Goal: Task Accomplishment & Management: Use online tool/utility

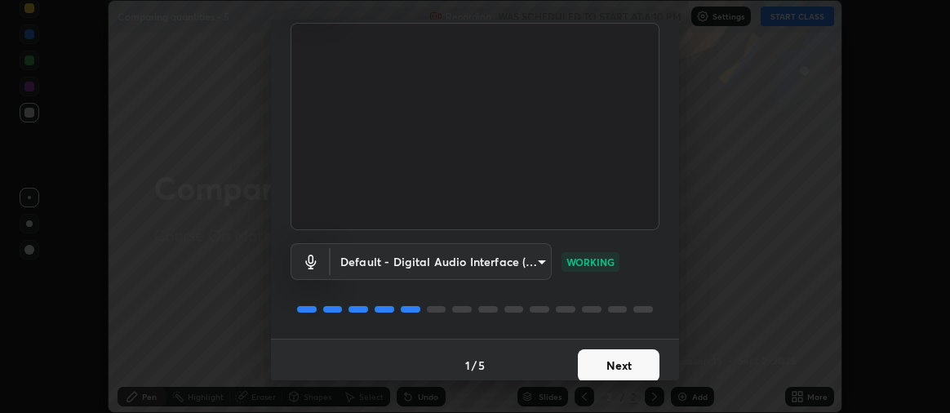
scroll to position [122, 0]
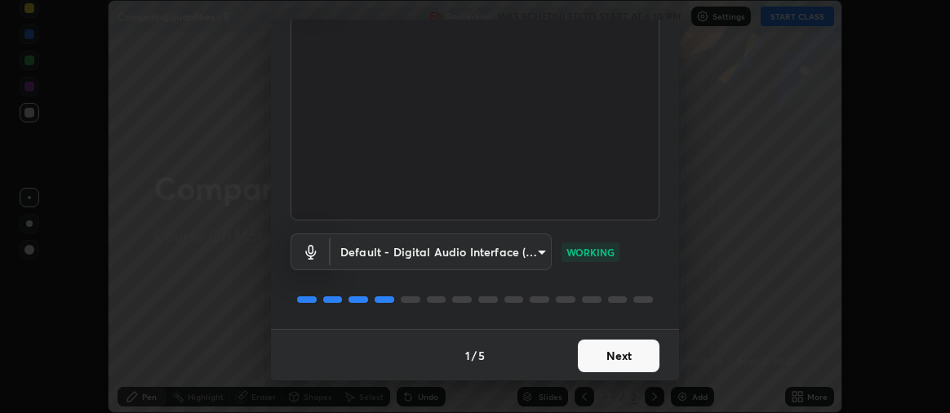
click at [623, 352] on button "Next" at bounding box center [619, 355] width 82 height 33
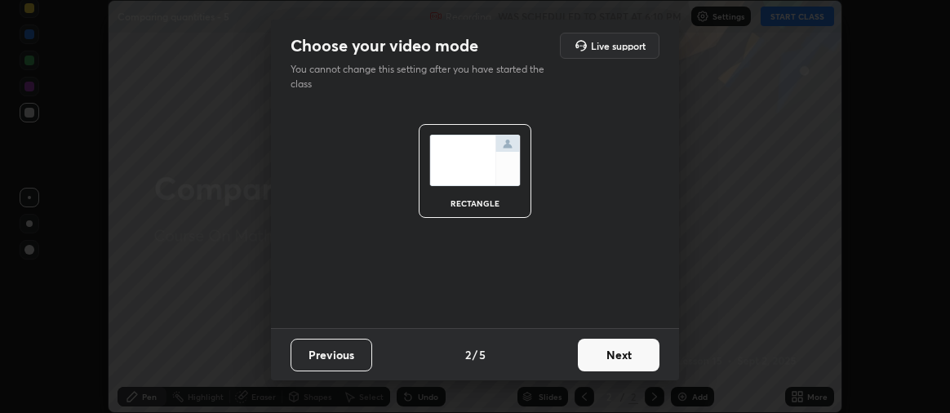
scroll to position [0, 0]
click at [624, 348] on button "Next" at bounding box center [619, 355] width 82 height 33
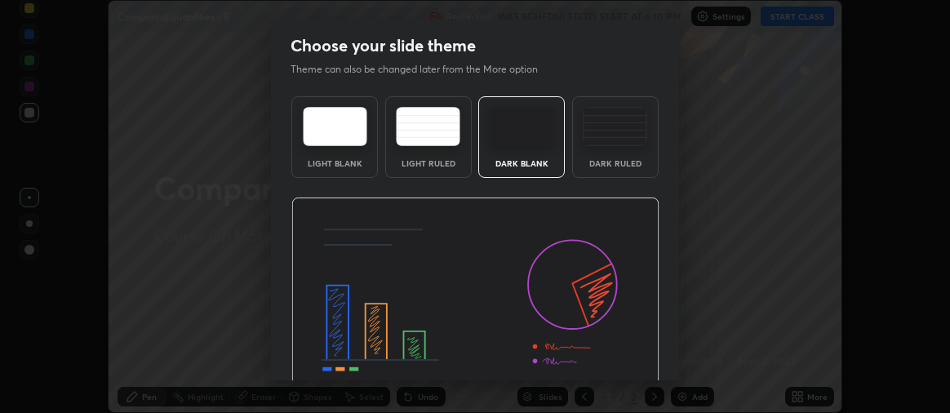
click at [630, 159] on div "Dark Ruled" at bounding box center [615, 163] width 65 height 8
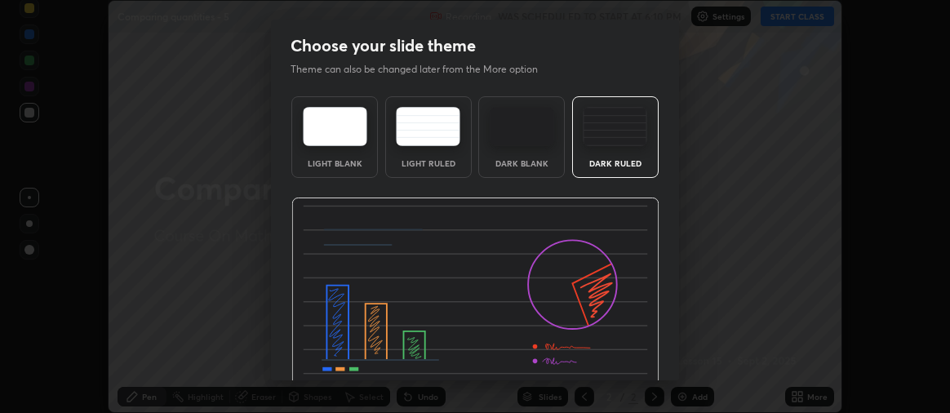
scroll to position [76, 0]
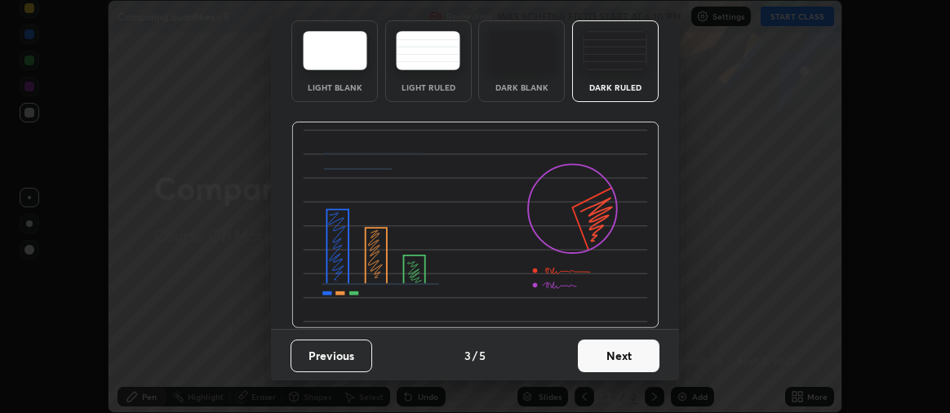
click at [632, 358] on button "Next" at bounding box center [619, 355] width 82 height 33
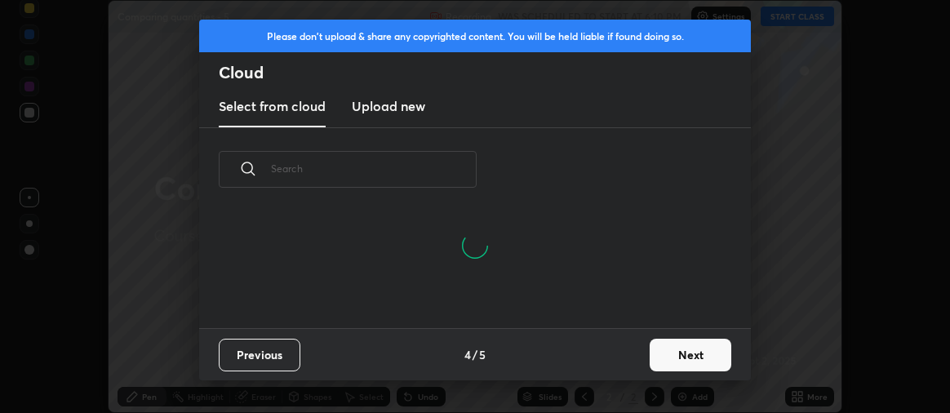
click at [674, 353] on button "Next" at bounding box center [690, 355] width 82 height 33
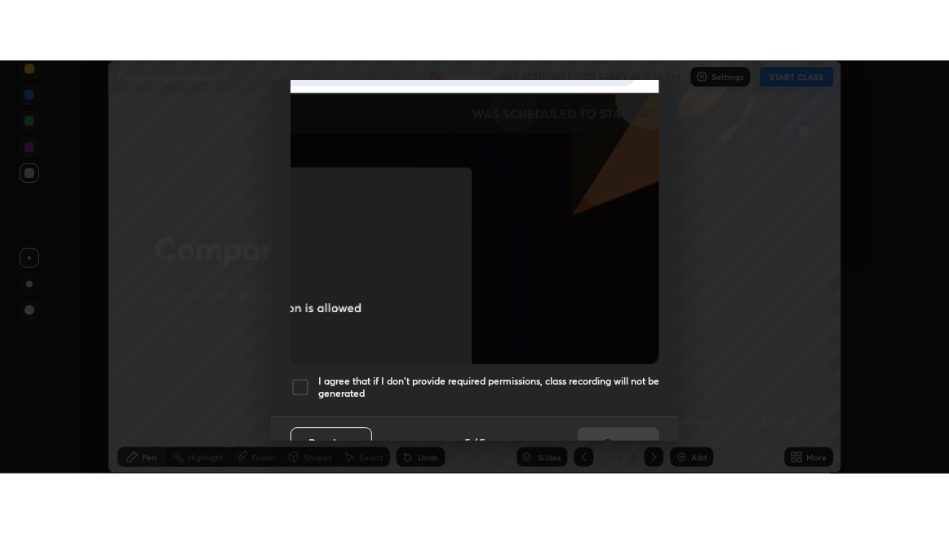
scroll to position [454, 0]
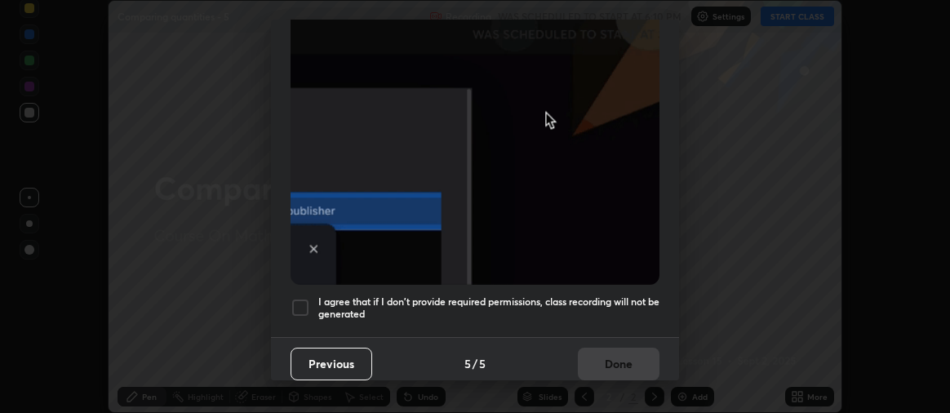
click at [628, 310] on h5 "I agree that if I don't provide required permissions, class recording will not …" at bounding box center [488, 307] width 341 height 25
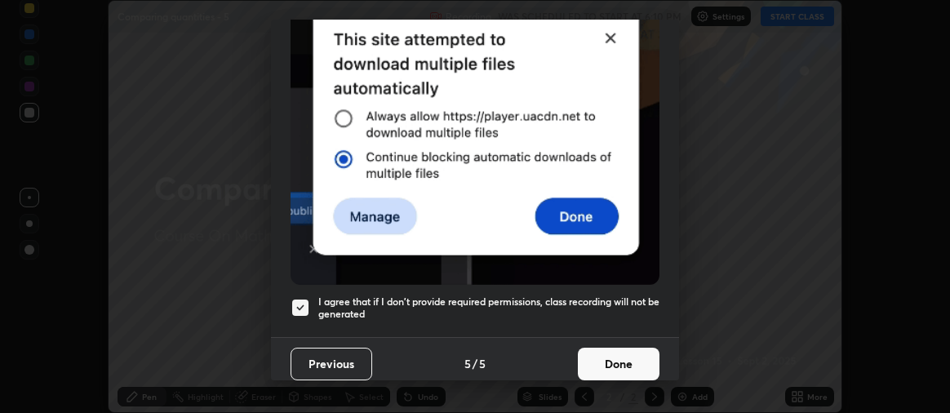
click at [626, 354] on button "Done" at bounding box center [619, 364] width 82 height 33
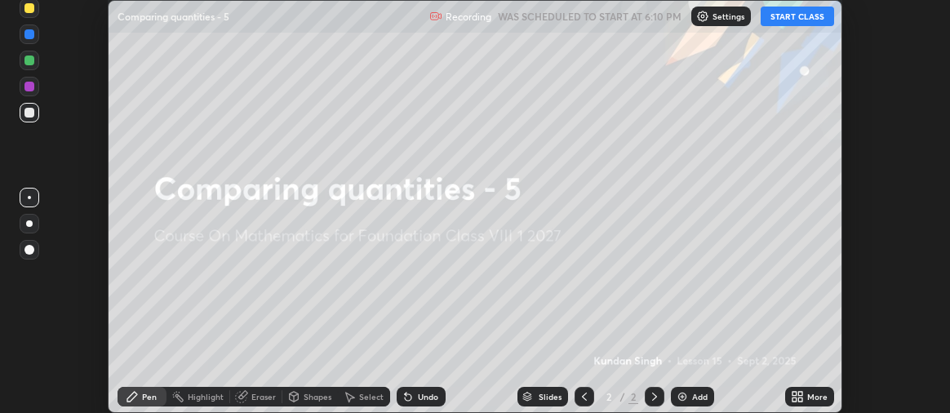
click at [782, 12] on button "START CLASS" at bounding box center [796, 17] width 73 height 20
click at [801, 398] on icon at bounding box center [800, 399] width 4 height 4
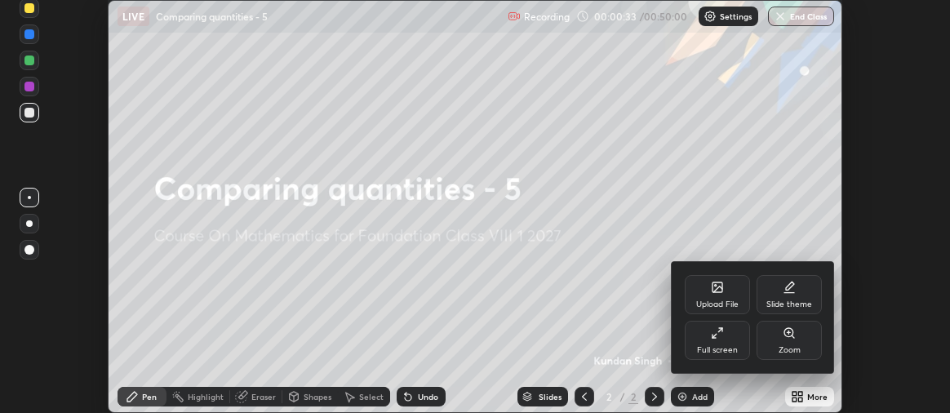
click at [726, 339] on div "Full screen" at bounding box center [717, 340] width 65 height 39
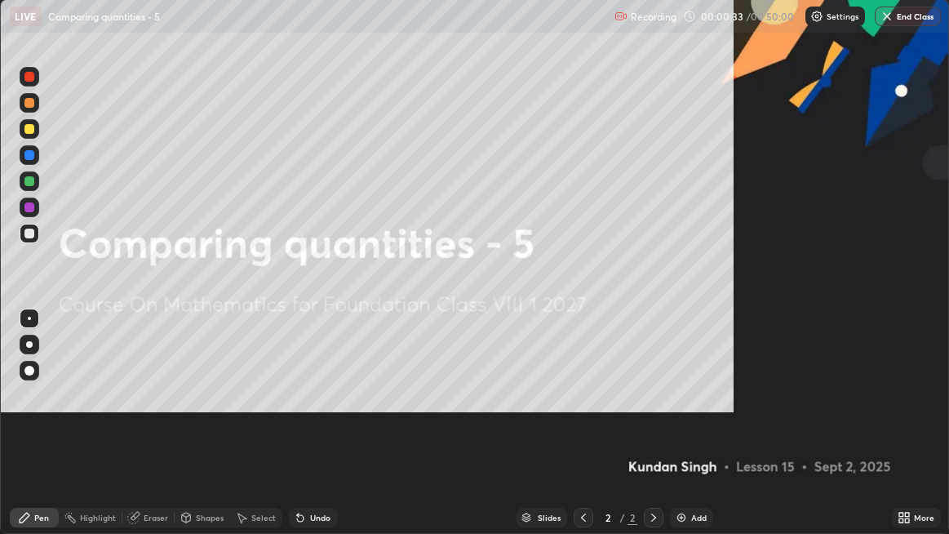
scroll to position [534, 949]
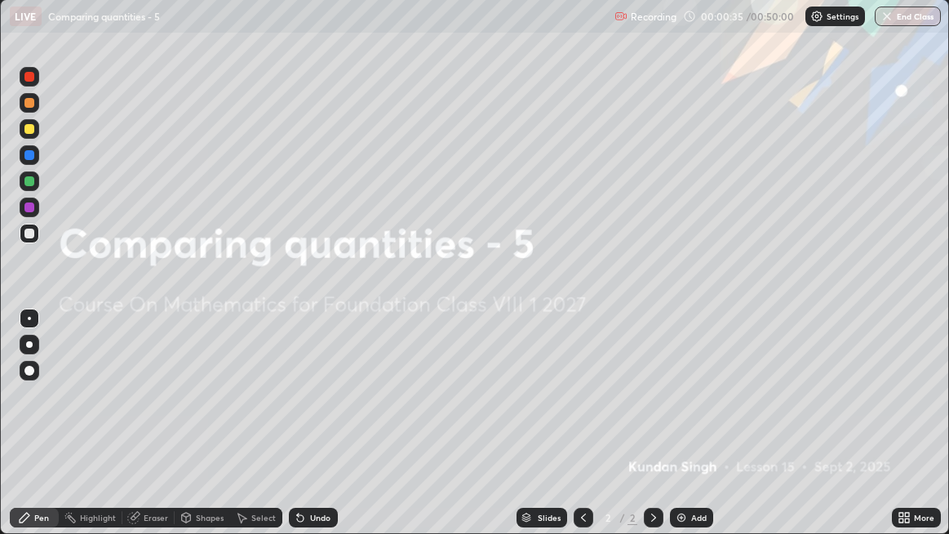
click at [694, 412] on div "Add" at bounding box center [699, 517] width 16 height 8
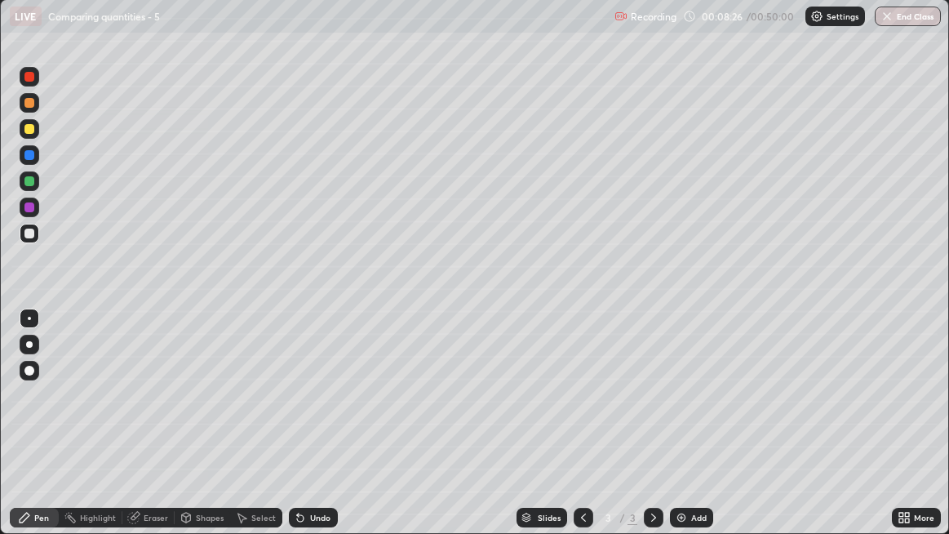
click at [32, 234] on div at bounding box center [29, 233] width 10 height 10
click at [32, 134] on div at bounding box center [30, 129] width 20 height 20
click at [29, 345] on div at bounding box center [29, 344] width 7 height 7
click at [31, 108] on div at bounding box center [29, 103] width 10 height 10
click at [694, 412] on div "Add" at bounding box center [699, 517] width 16 height 8
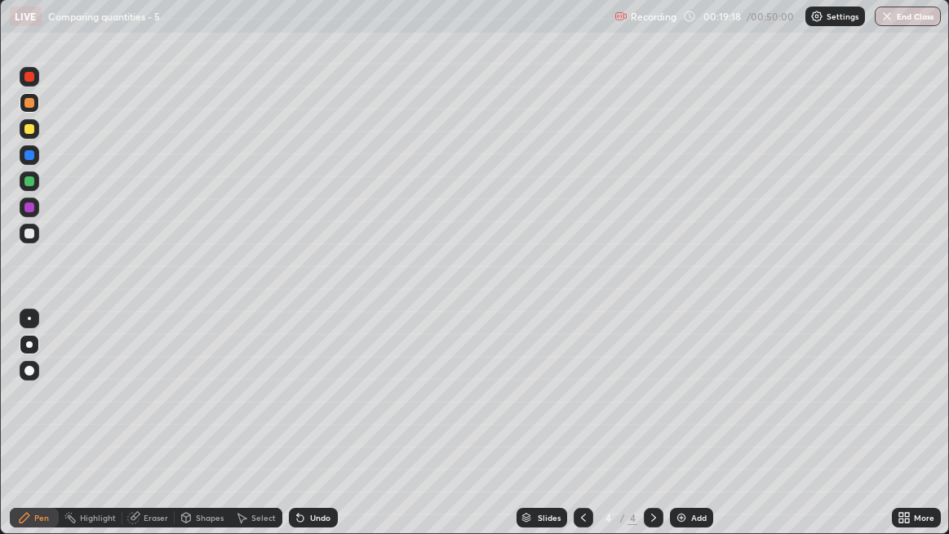
click at [34, 233] on div at bounding box center [30, 234] width 20 height 20
click at [34, 347] on div at bounding box center [30, 345] width 20 height 20
click at [35, 184] on div at bounding box center [30, 181] width 20 height 20
click at [33, 212] on div at bounding box center [30, 207] width 20 height 20
click at [34, 135] on div at bounding box center [30, 129] width 20 height 20
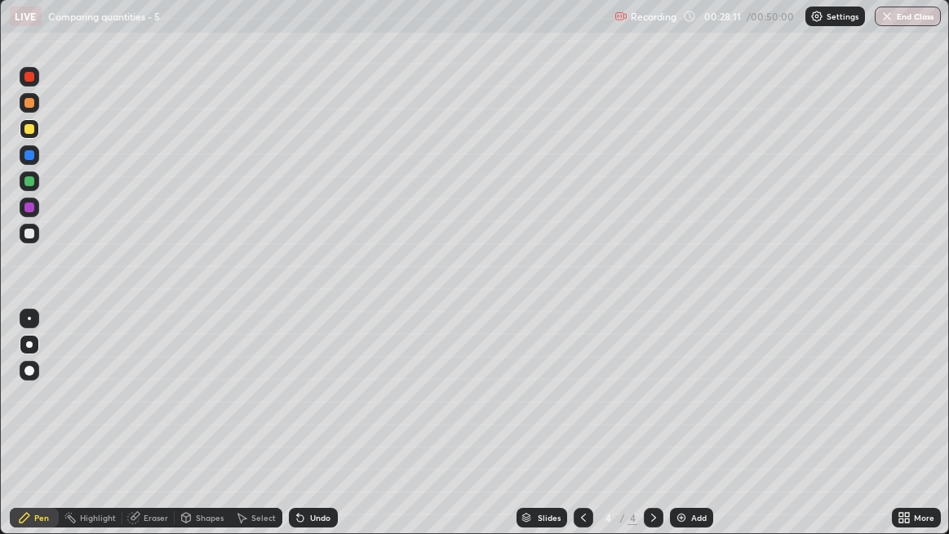
click at [692, 412] on div "Add" at bounding box center [699, 517] width 16 height 8
click at [33, 133] on div at bounding box center [30, 129] width 20 height 20
click at [159, 412] on div "Eraser" at bounding box center [156, 517] width 24 height 8
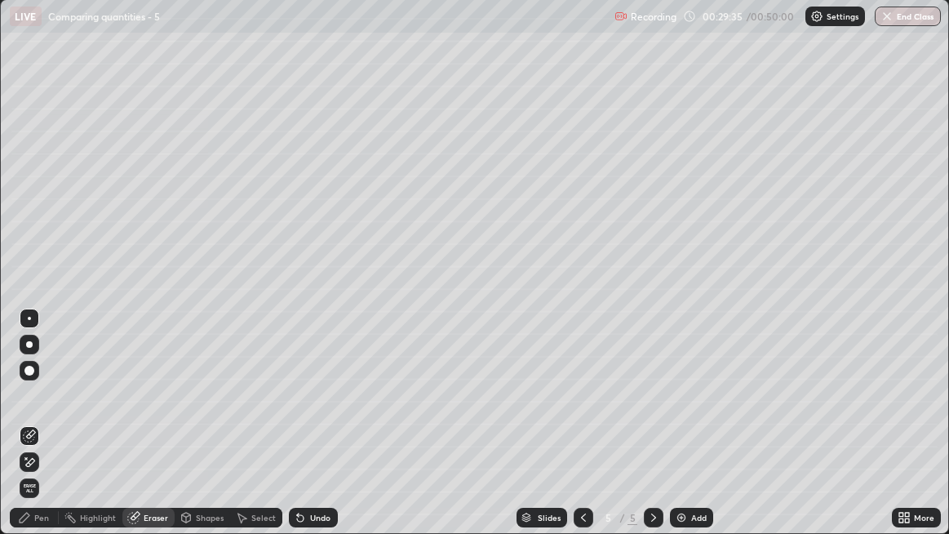
click at [33, 412] on icon at bounding box center [29, 462] width 13 height 14
click at [46, 412] on div "Pen" at bounding box center [41, 517] width 15 height 8
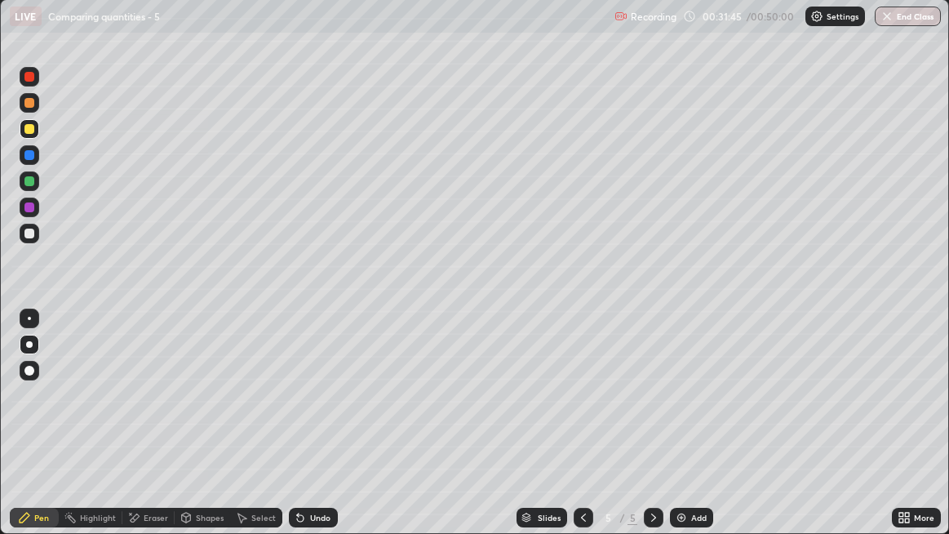
click at [38, 239] on div at bounding box center [30, 234] width 20 height 20
click at [153, 412] on div "Eraser" at bounding box center [156, 517] width 24 height 8
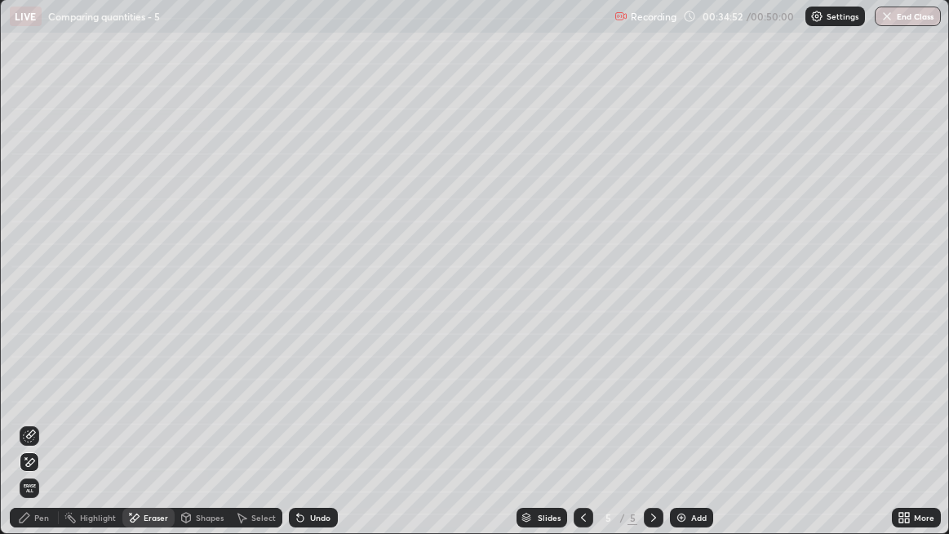
click at [38, 412] on div "Pen" at bounding box center [41, 517] width 15 height 8
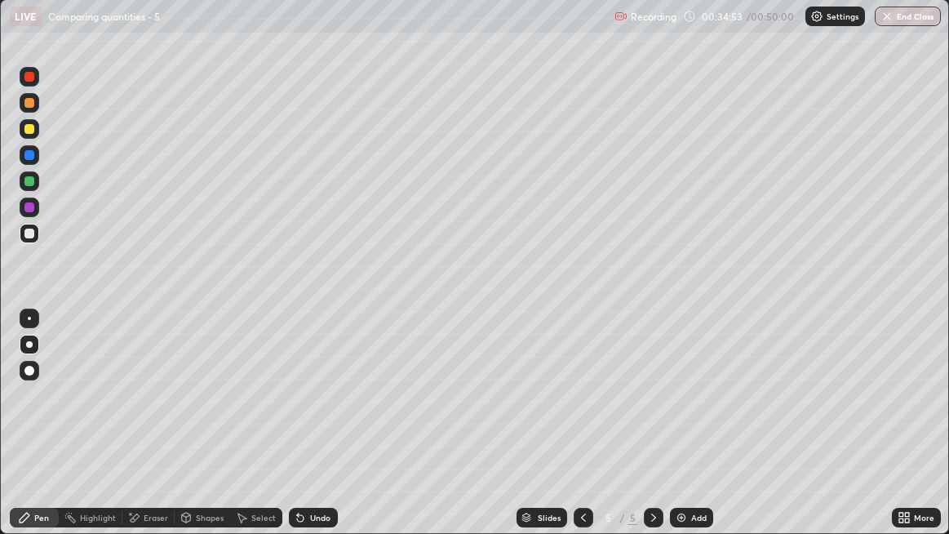
click at [32, 189] on div at bounding box center [30, 181] width 20 height 20
click at [909, 16] on button "End Class" at bounding box center [908, 17] width 66 height 20
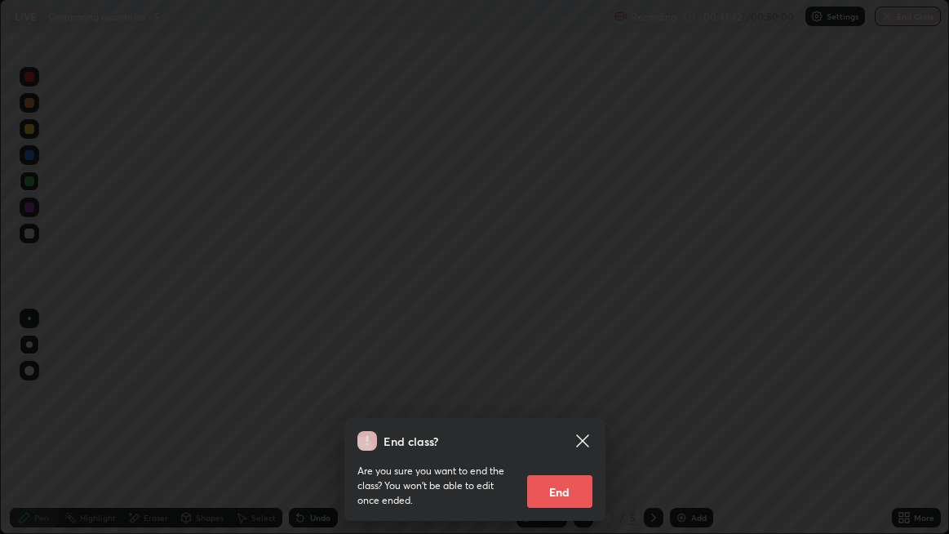
click at [570, 412] on button "End" at bounding box center [559, 491] width 65 height 33
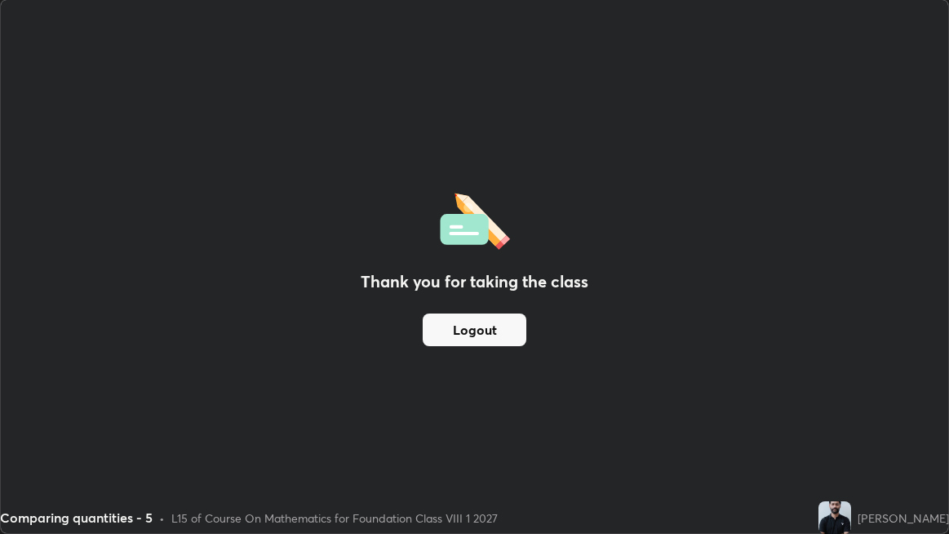
click at [494, 334] on button "Logout" at bounding box center [475, 329] width 104 height 33
